Goal: Information Seeking & Learning: Find specific page/section

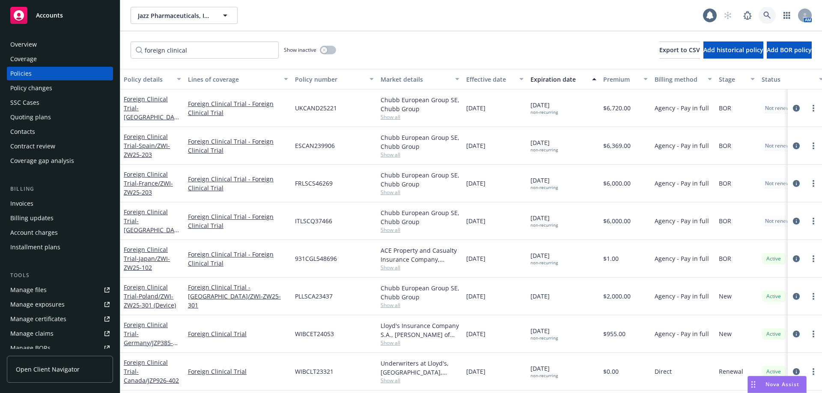
click at [769, 19] on icon at bounding box center [767, 16] width 8 height 8
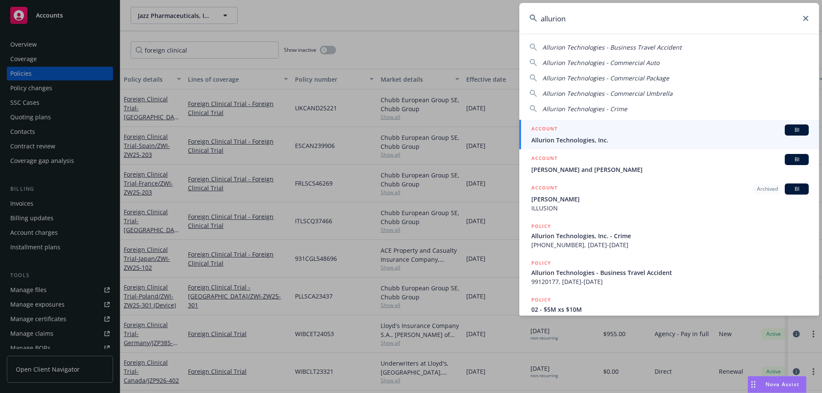
type input "allurion"
click at [588, 138] on span "Allurion Technologies, Inc." at bounding box center [669, 140] width 277 height 9
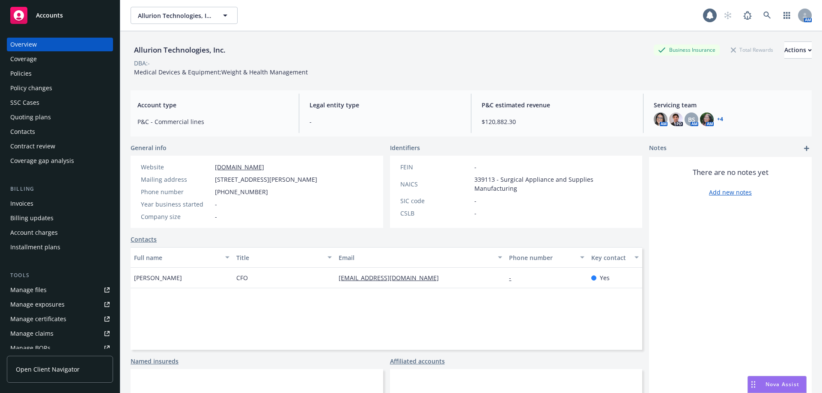
click at [62, 71] on div "Policies" at bounding box center [59, 74] width 99 height 14
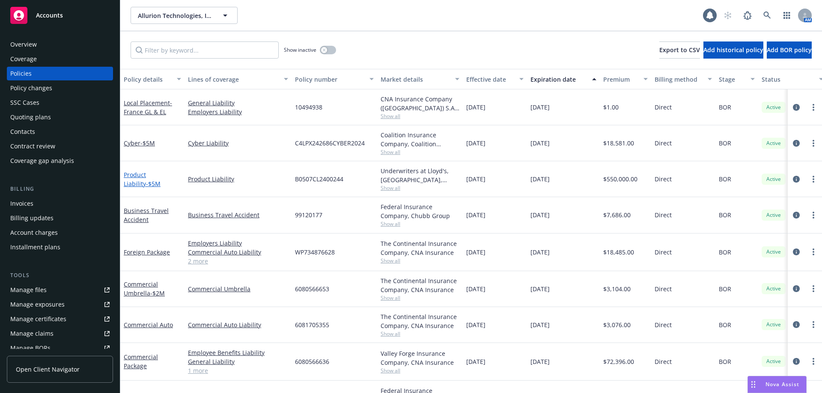
click at [160, 176] on link "Product Liability - $5M" at bounding box center [142, 179] width 37 height 17
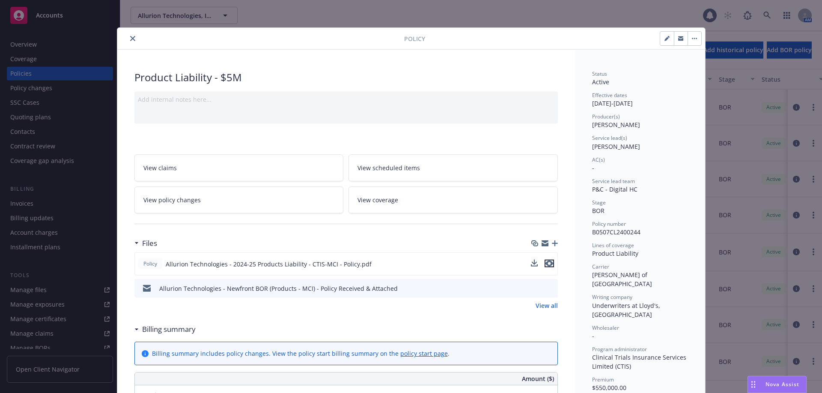
click at [548, 263] on icon "preview file" at bounding box center [549, 264] width 8 height 6
click at [130, 37] on icon "close" at bounding box center [132, 38] width 5 height 5
